Goal: Check status: Check status

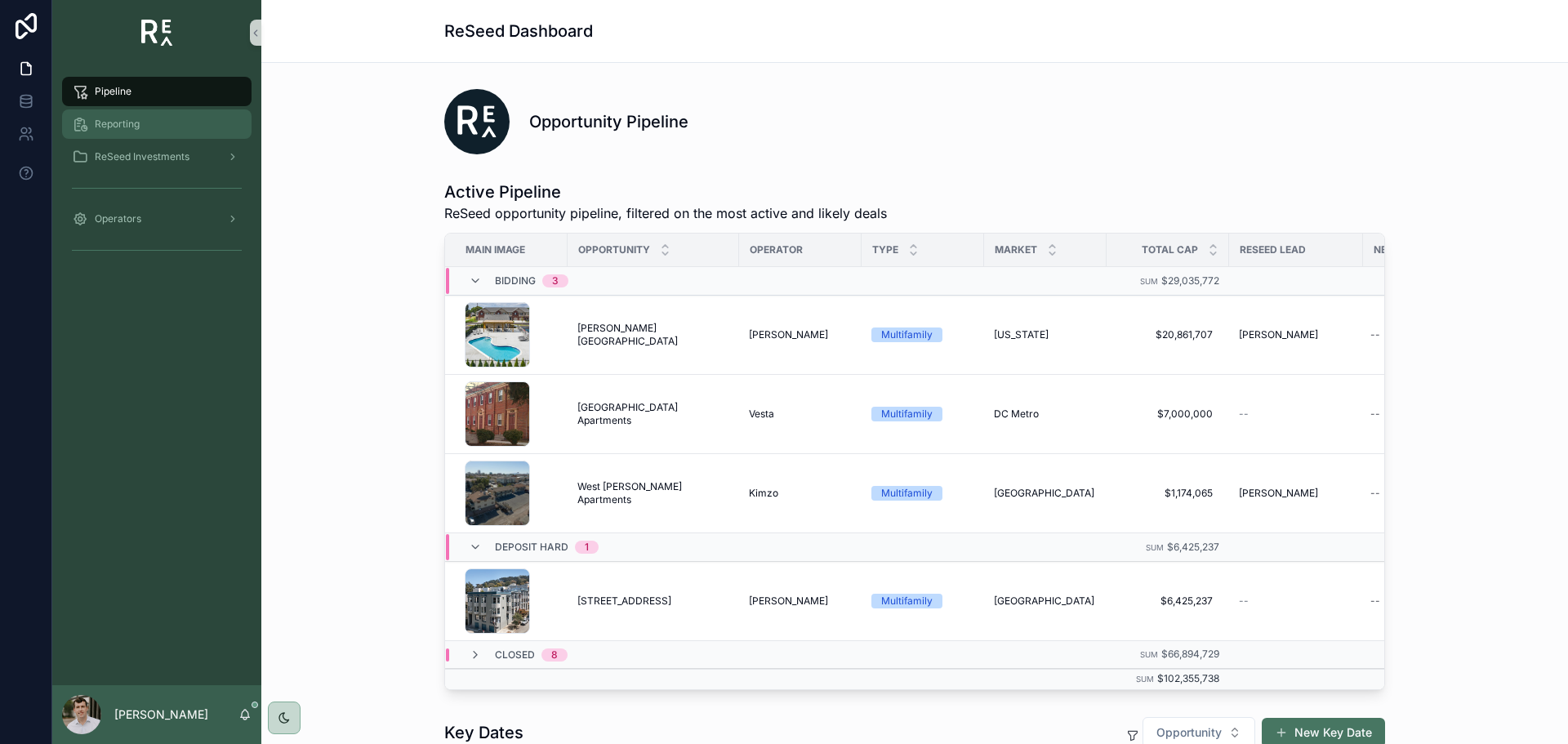
click at [130, 119] on span "Reporting" at bounding box center [118, 124] width 45 height 13
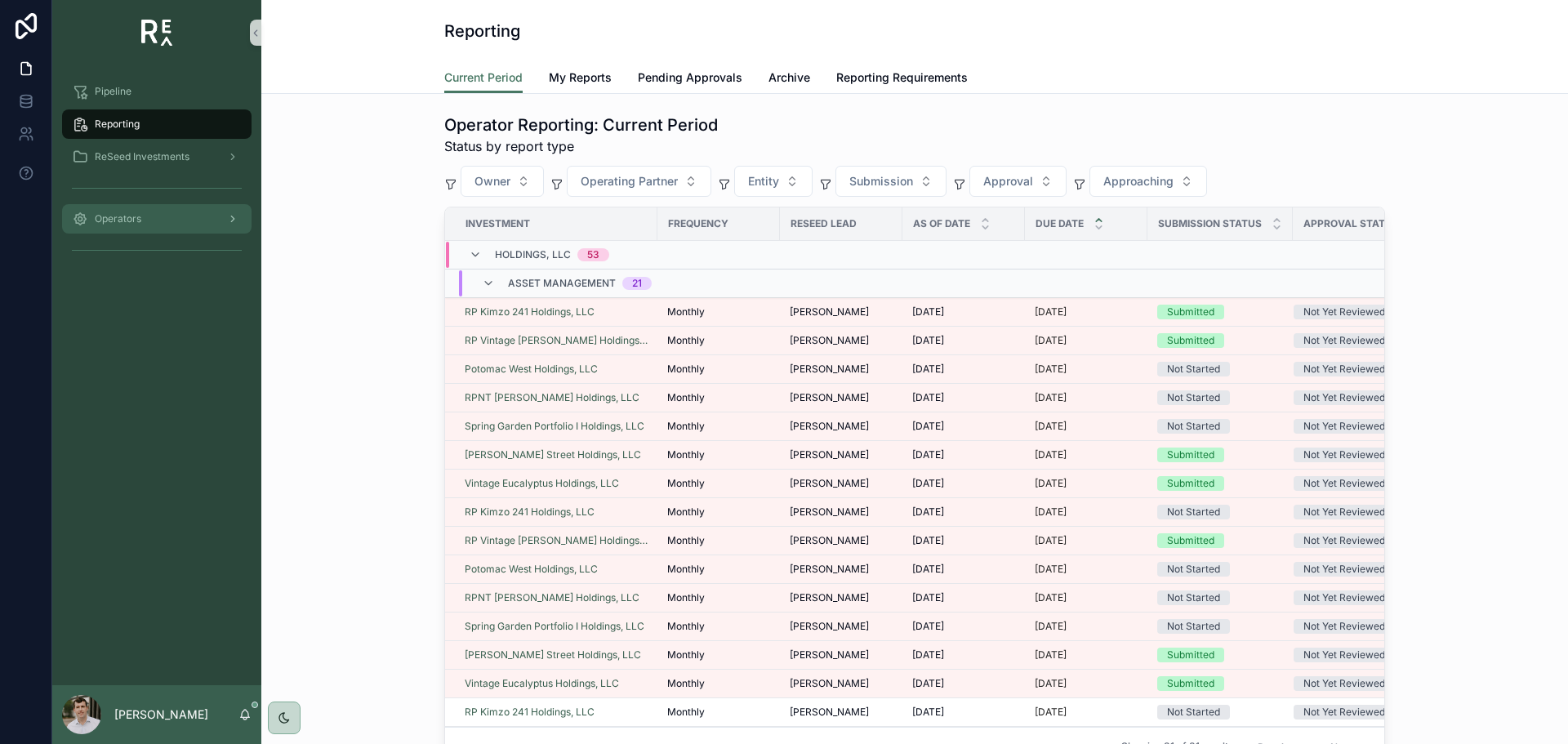
click at [147, 216] on div "Operators" at bounding box center [157, 218] width 170 height 26
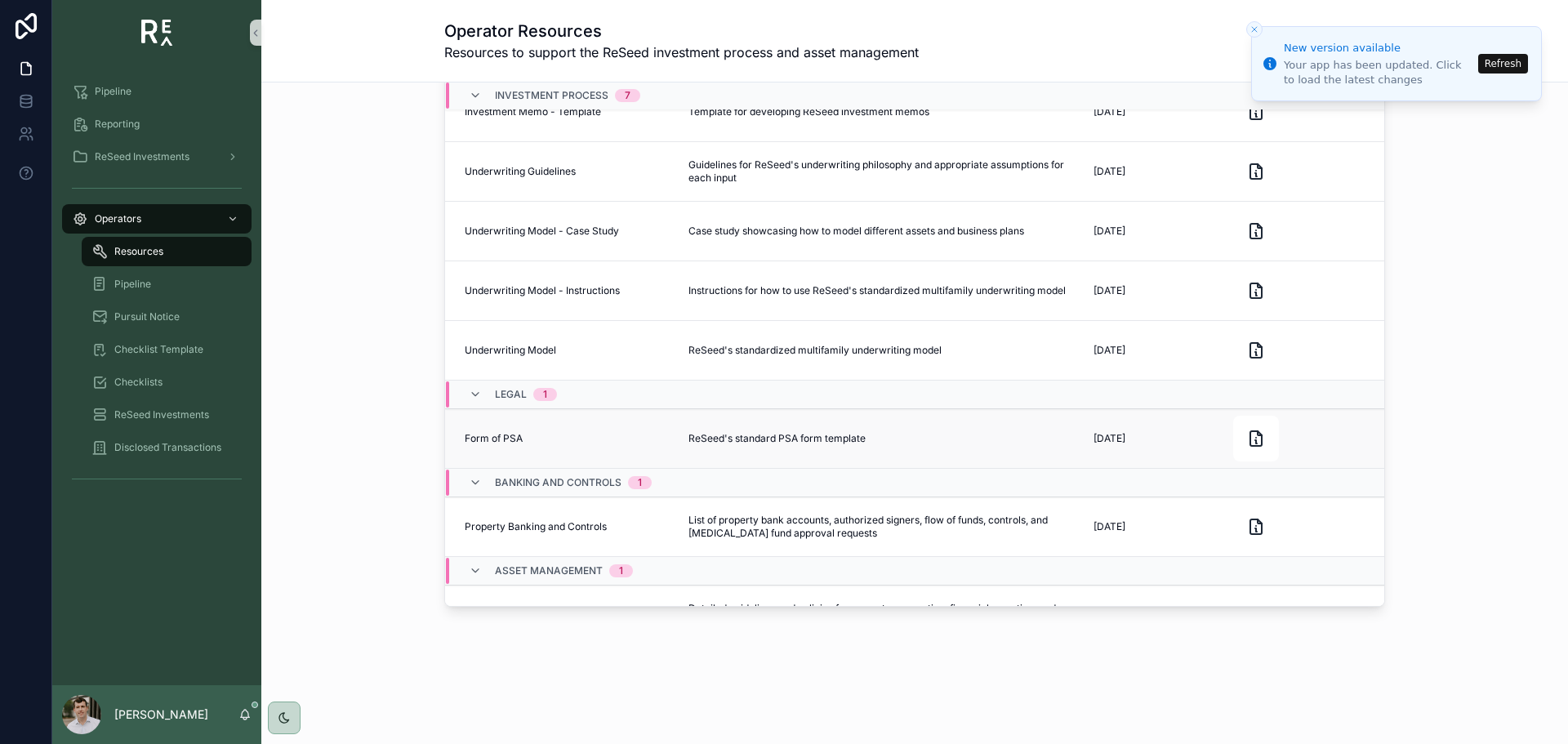
scroll to position [245, 0]
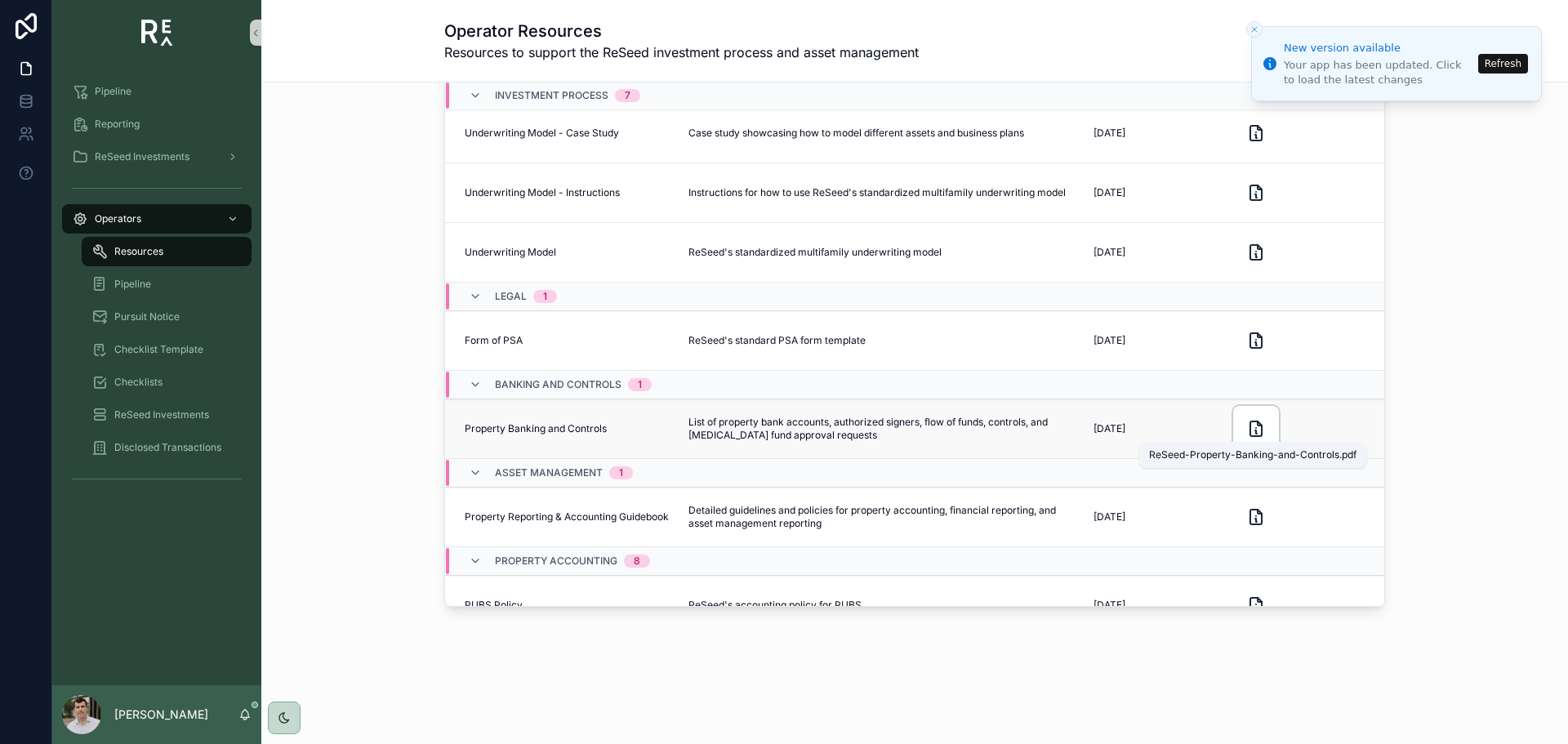
click at [1247, 419] on icon "scrollable content" at bounding box center [1256, 428] width 20 height 20
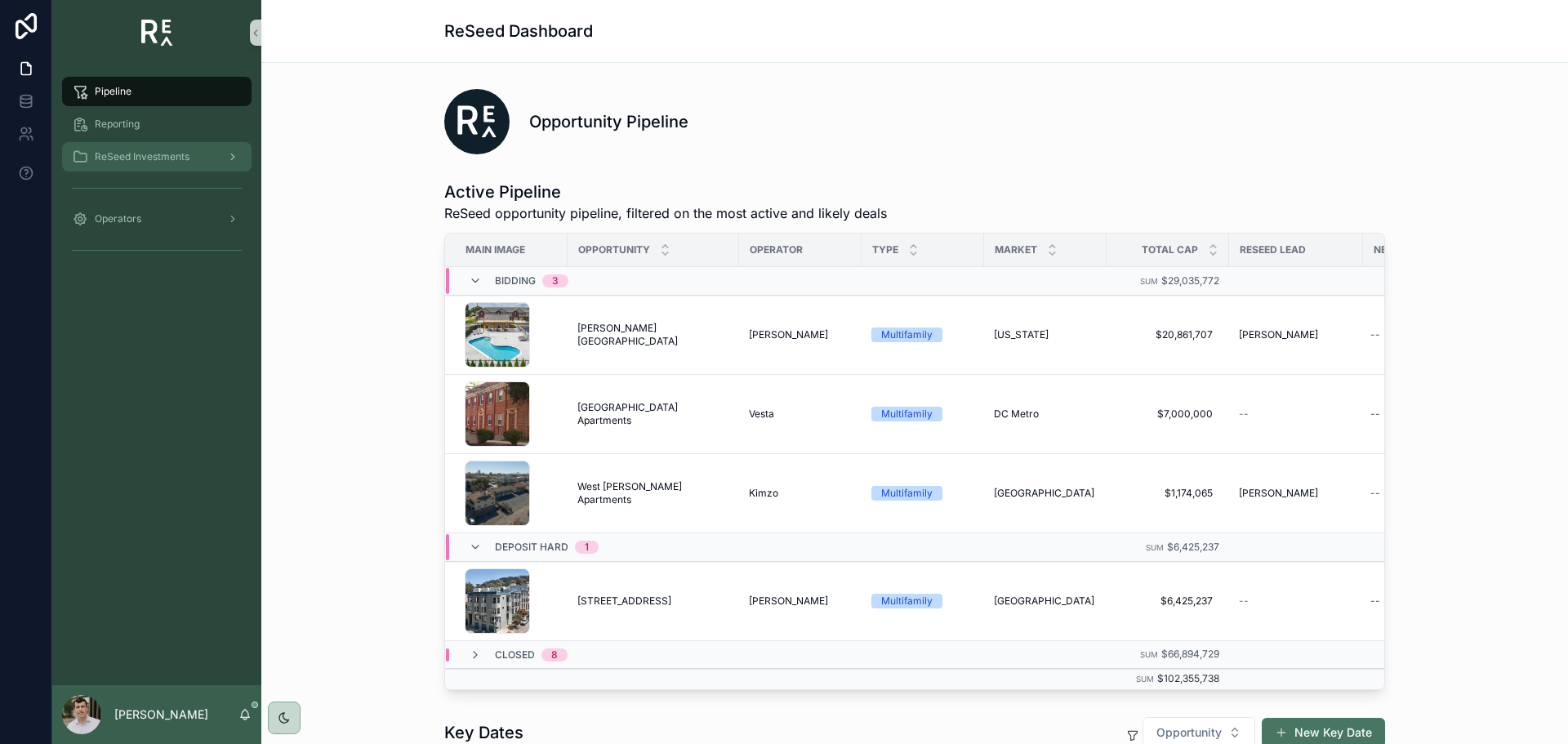
click at [122, 159] on span "ReSeed Investments" at bounding box center [142, 157] width 95 height 13
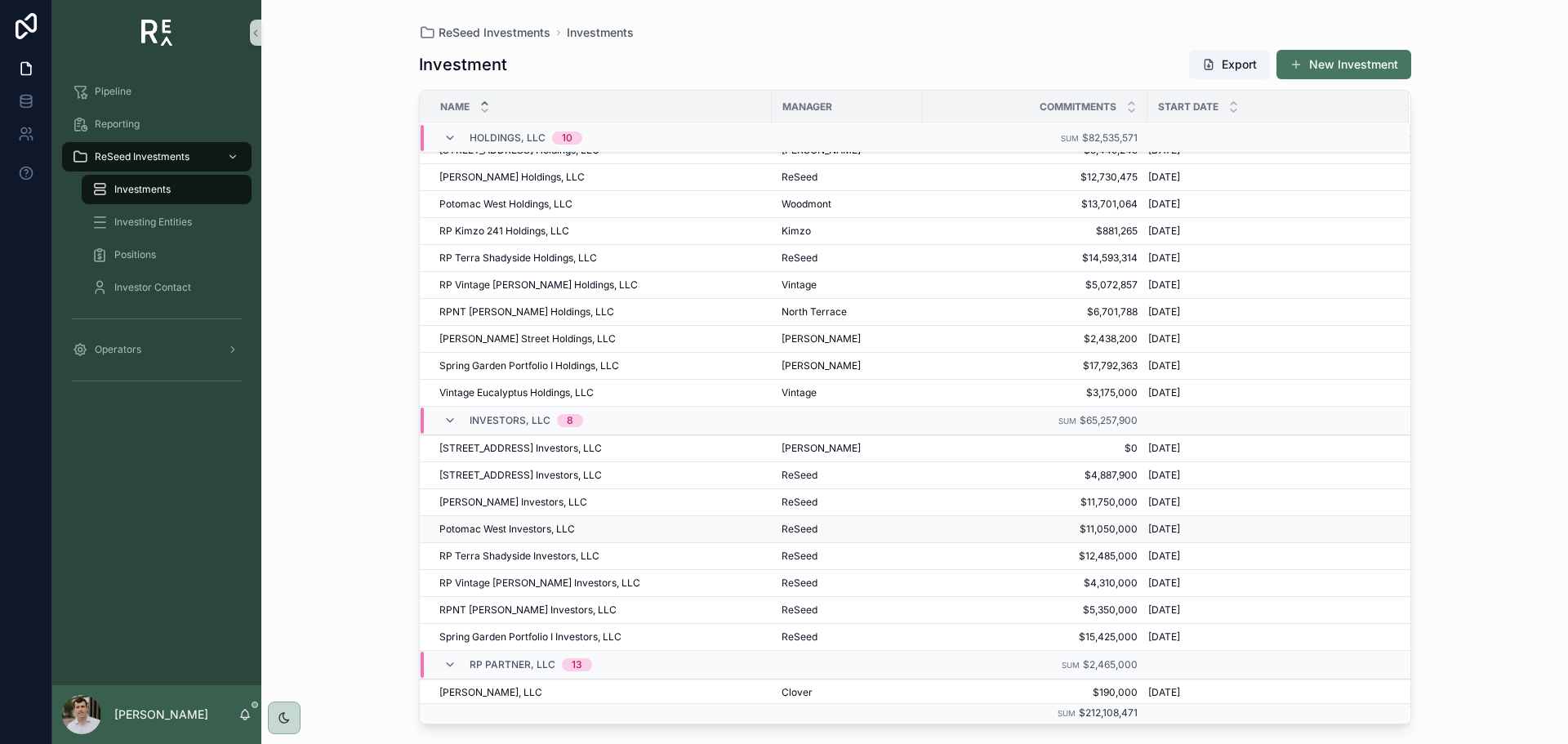
scroll to position [164, 0]
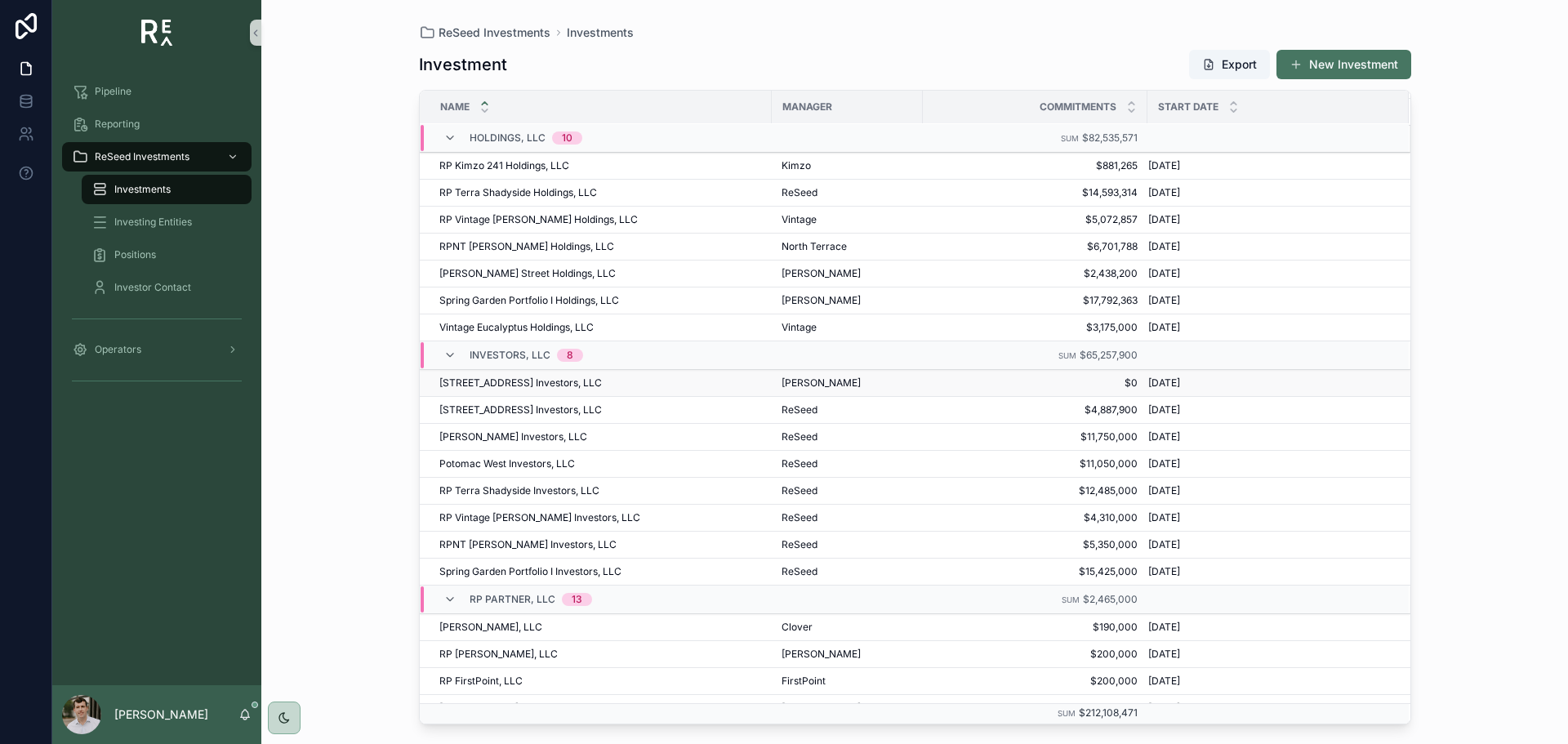
click at [515, 385] on span "[STREET_ADDRESS] Investors, LLC" at bounding box center [521, 383] width 163 height 13
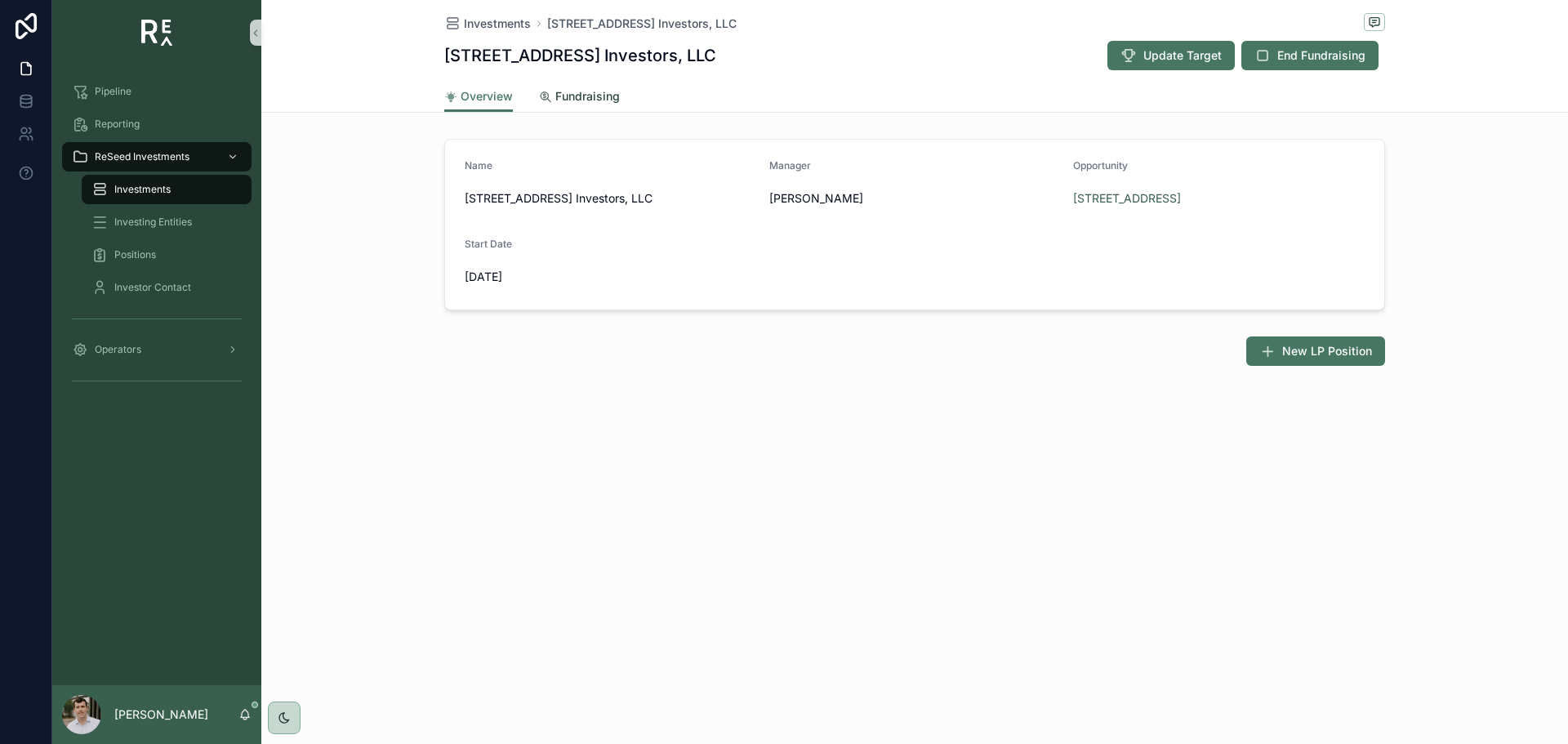
click at [599, 100] on span "Fundraising" at bounding box center [588, 96] width 64 height 17
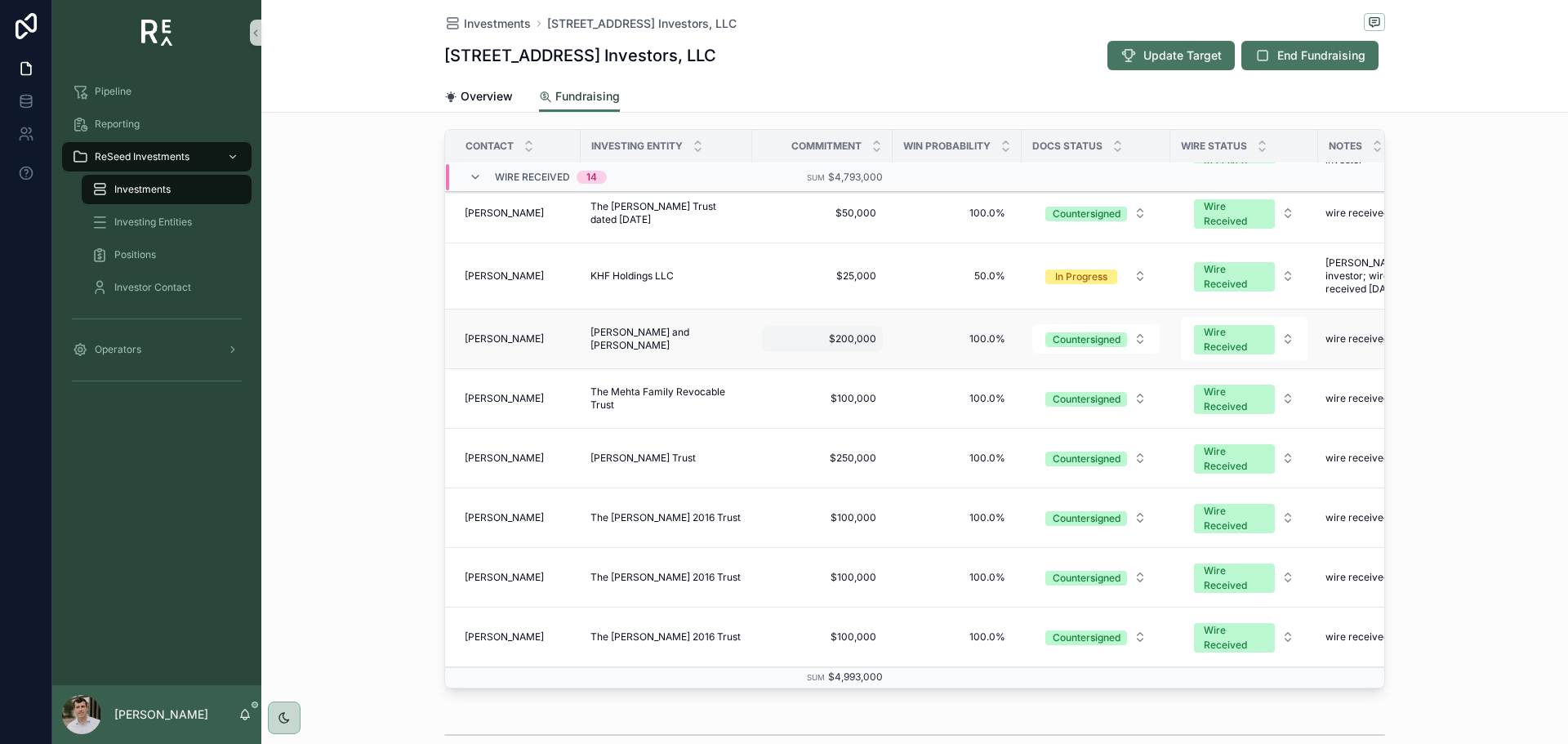
scroll to position [326, 0]
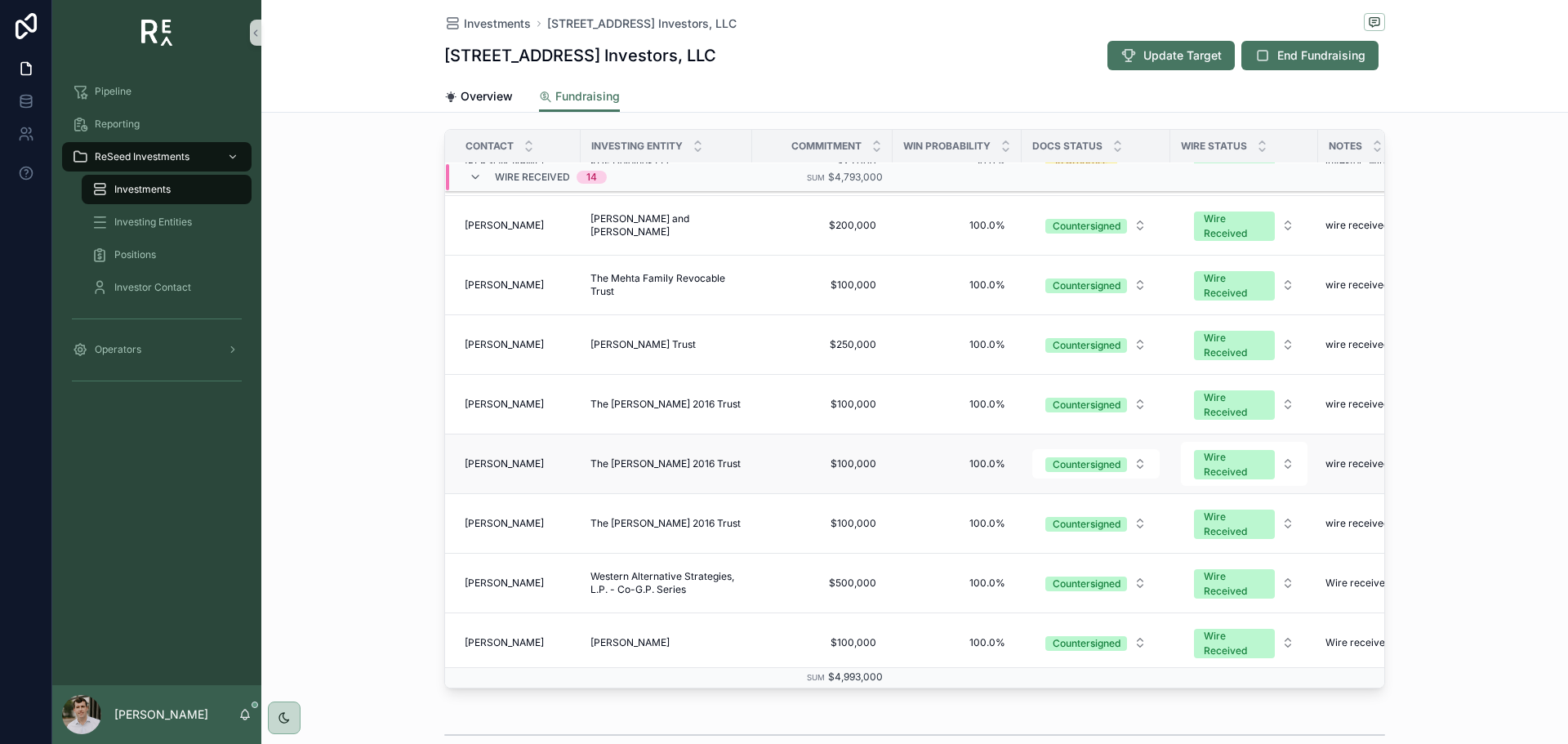
click at [506, 459] on span "[PERSON_NAME]" at bounding box center [504, 463] width 79 height 13
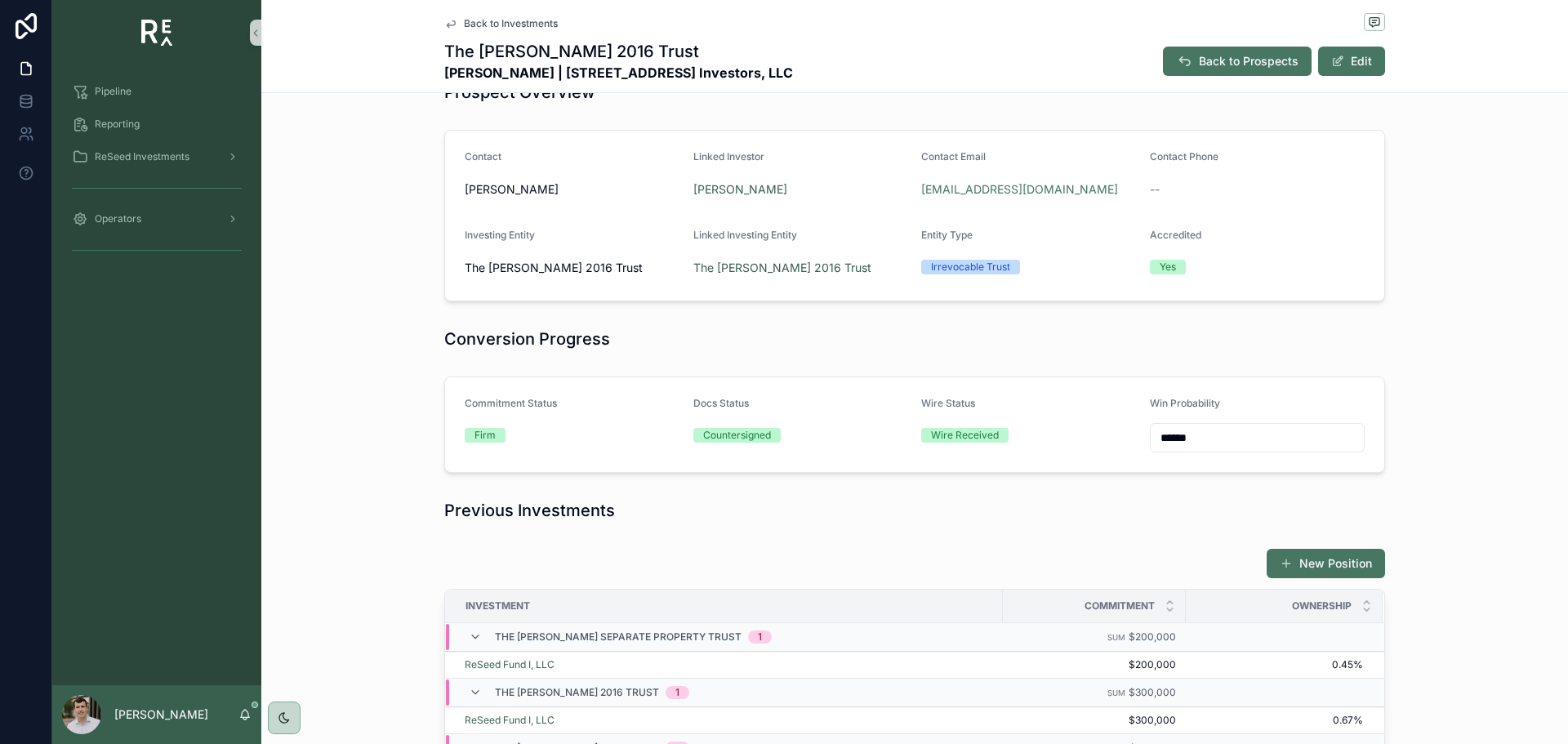
scroll to position [245, 0]
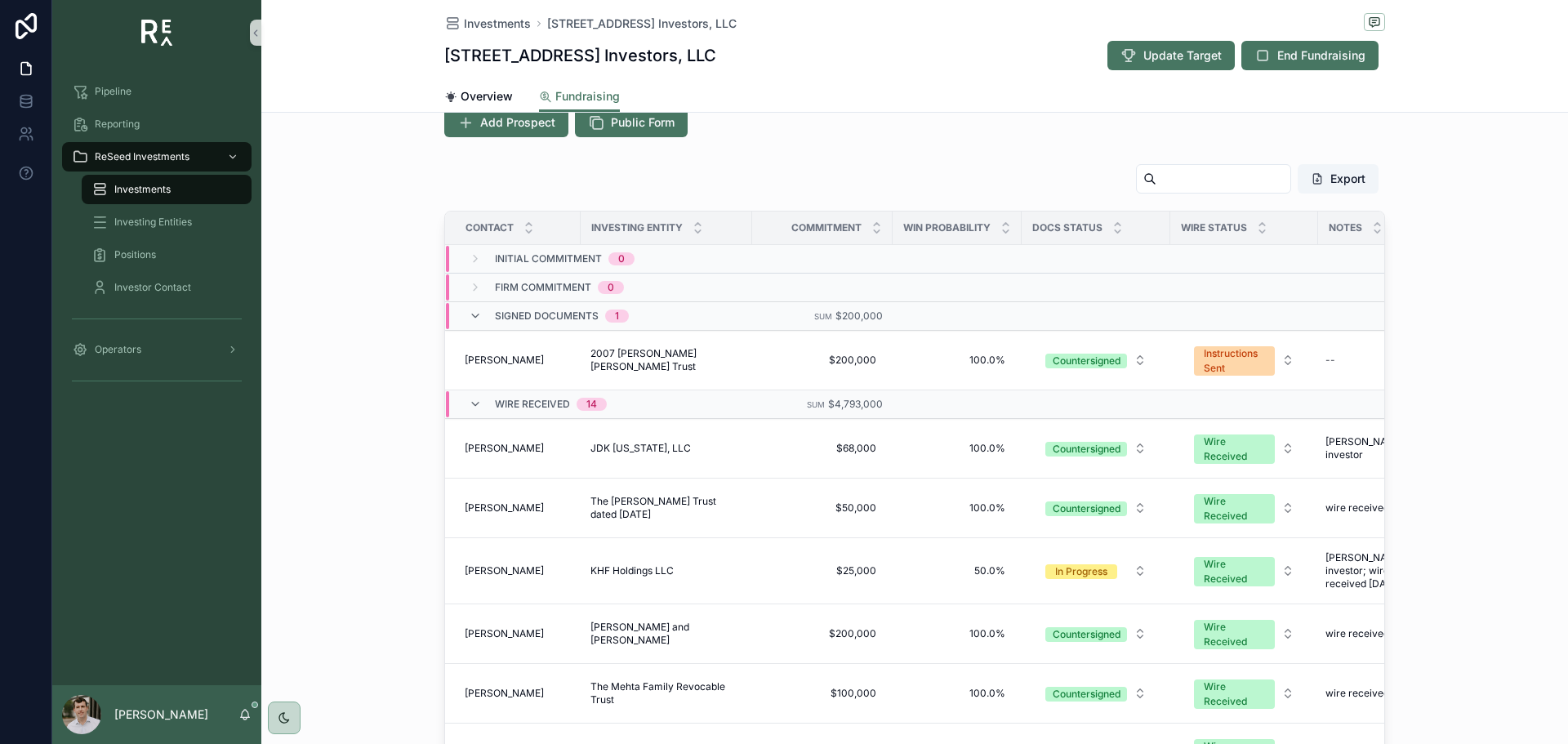
scroll to position [490, 0]
